Goal: Information Seeking & Learning: Learn about a topic

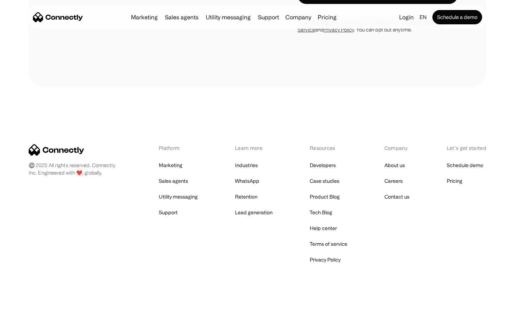
scroll to position [2407, 0]
